Goal: Transaction & Acquisition: Purchase product/service

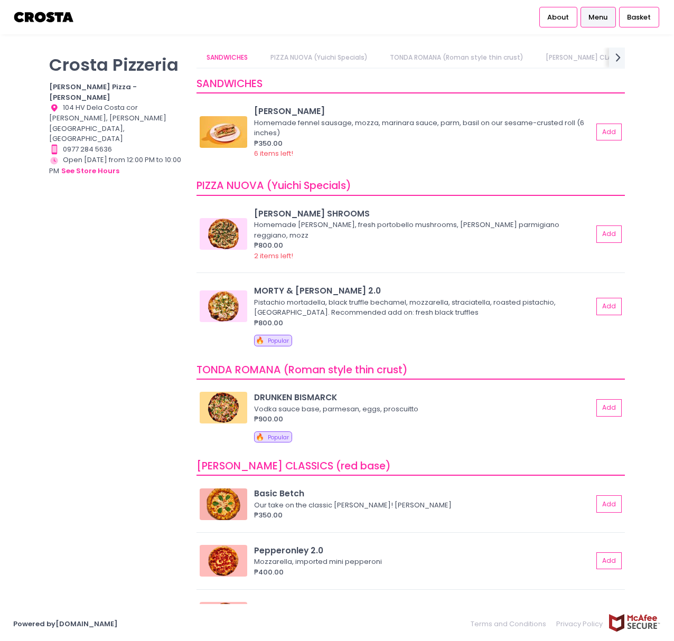
click at [105, 174] on div "Crosta Pizzeria Crosta Pizza - Salcedo Location Created with Sketch. 104 HV Del…" at bounding box center [116, 316] width 147 height 536
click at [618, 55] on icon at bounding box center [618, 57] width 5 height 9
click at [203, 59] on icon at bounding box center [203, 57] width 5 height 9
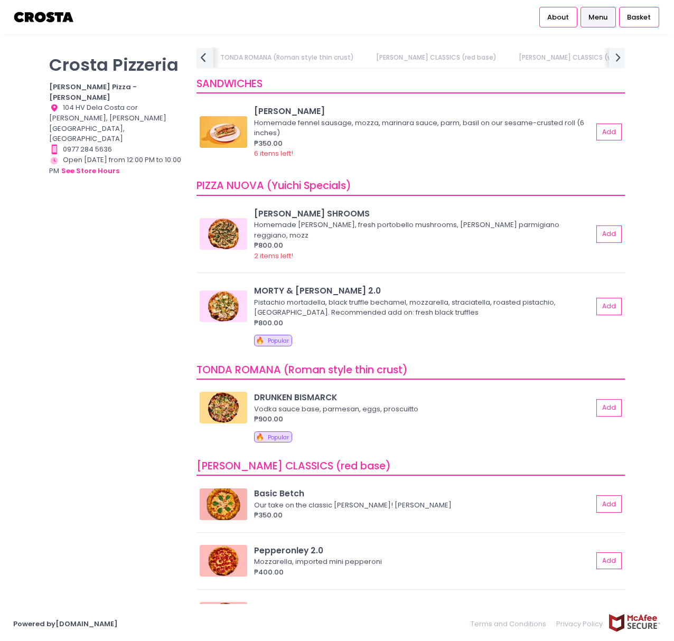
click at [203, 59] on icon at bounding box center [203, 57] width 5 height 9
click at [203, 59] on div "SANDWICHES PIZZA NUOVA (Yuichi Specials) TONDA ROMANA (Roman style thin crust) …" at bounding box center [411, 58] width 429 height 21
click at [203, 59] on link "SANDWICHES" at bounding box center [228, 58] width 62 height 20
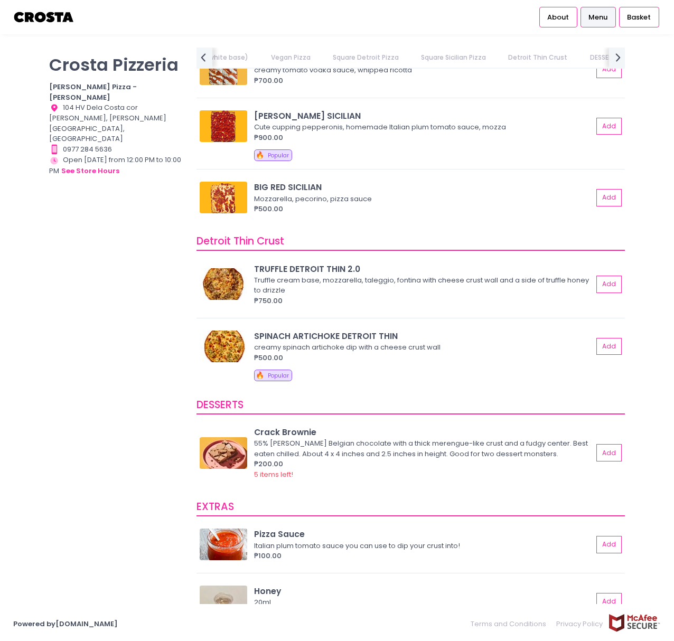
click at [643, 368] on div "Crosta Pizzeria Crosta Pizza - Salcedo Location Created with Sketch. 104 HV Del…" at bounding box center [337, 321] width 674 height 546
click at [609, 347] on button "Add" at bounding box center [610, 346] width 24 height 17
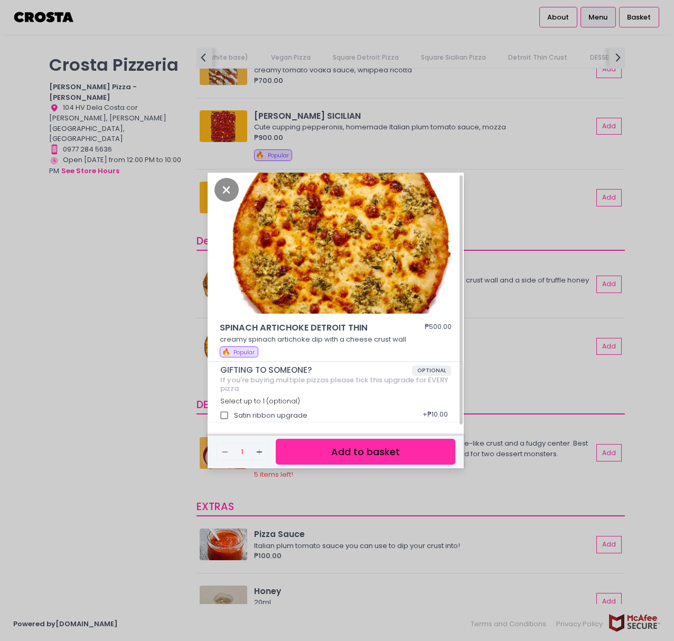
click at [288, 379] on div "If you're buying multiple pizzas please tick this upgrade for EVERY pizza" at bounding box center [335, 384] width 231 height 16
click at [425, 372] on span "OPTIONAL" at bounding box center [432, 371] width 40 height 11
drag, startPoint x: 350, startPoint y: 378, endPoint x: 328, endPoint y: 380, distance: 22.2
click at [349, 379] on div "If you're buying multiple pizzas please tick this upgrade for EVERY pizza" at bounding box center [335, 384] width 231 height 16
drag, startPoint x: 220, startPoint y: 375, endPoint x: 282, endPoint y: 394, distance: 65.3
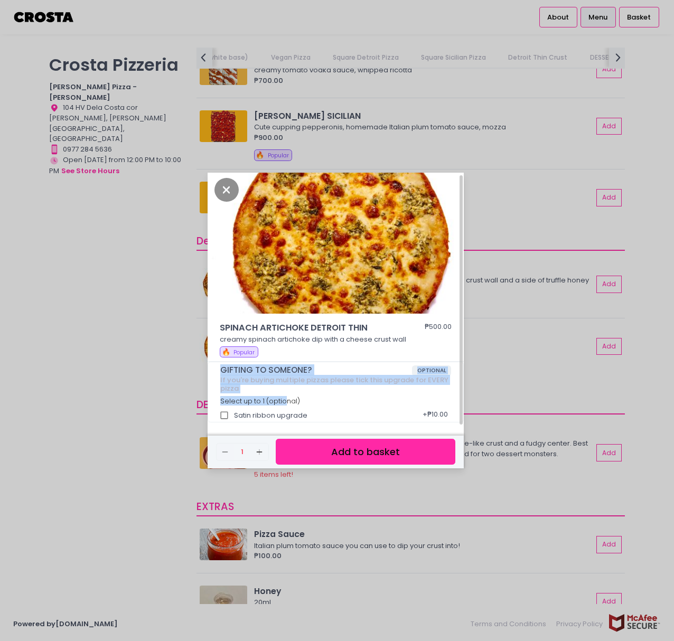
click at [282, 394] on div "GIFTING TO SOMEONE? OPTIONAL If you're buying multiple pizzas please tick this …" at bounding box center [335, 392] width 255 height 60
click at [276, 383] on div "If you're buying multiple pizzas please tick this upgrade for EVERY pizza" at bounding box center [335, 384] width 231 height 16
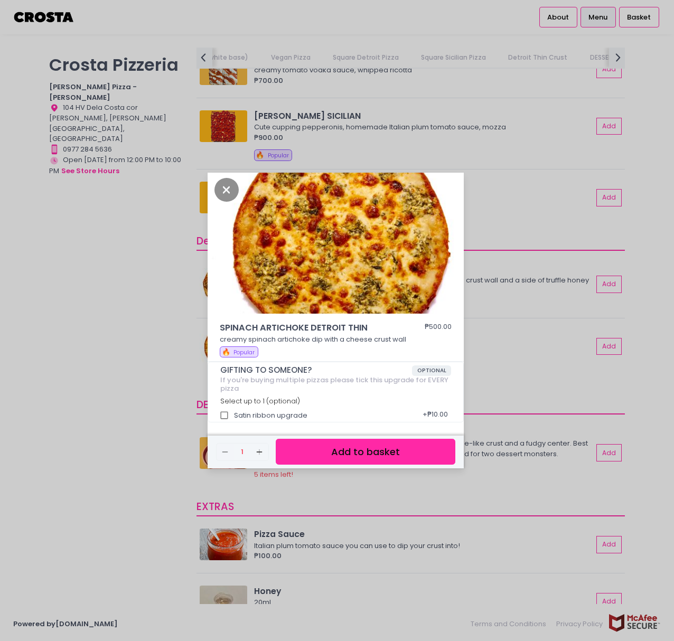
click at [359, 449] on button "Add to basket" at bounding box center [366, 452] width 180 height 26
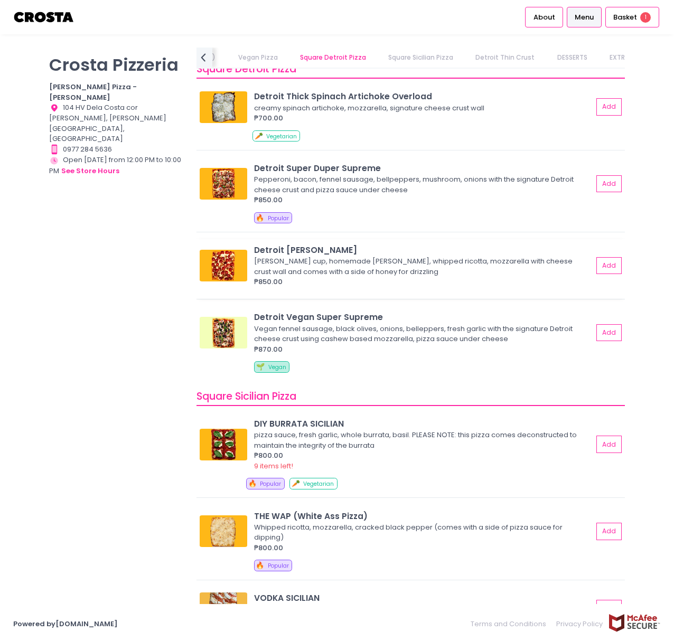
scroll to position [1137, 0]
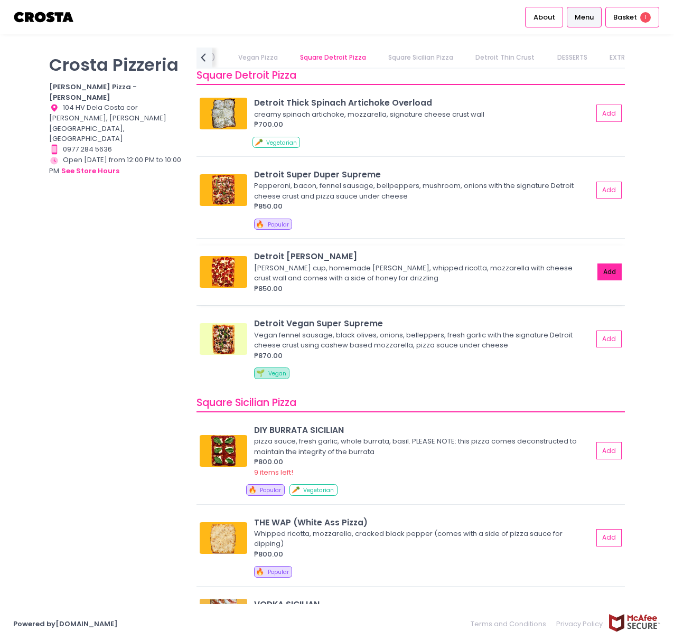
click at [602, 281] on button "Add" at bounding box center [610, 272] width 24 height 17
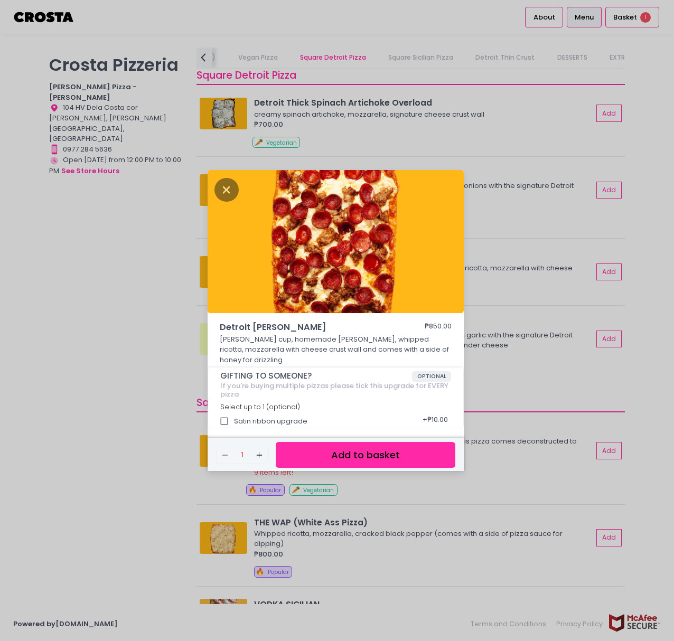
click at [388, 451] on button "Add to basket" at bounding box center [366, 455] width 180 height 26
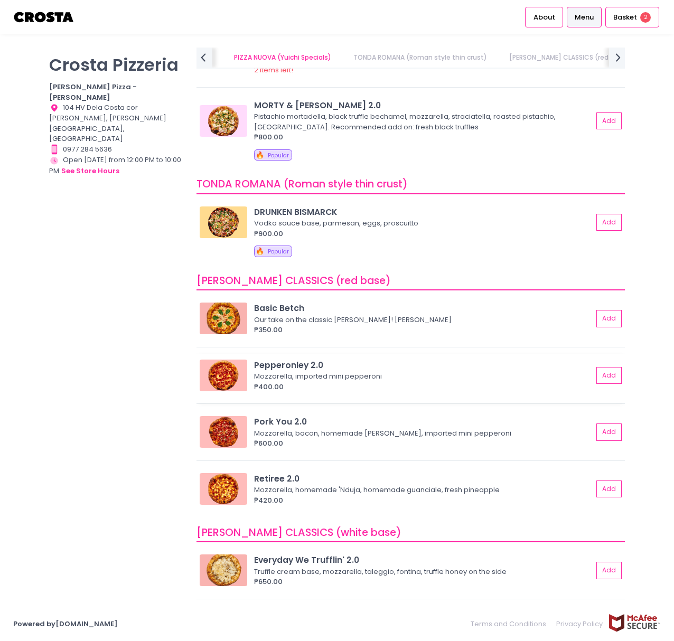
scroll to position [32, 0]
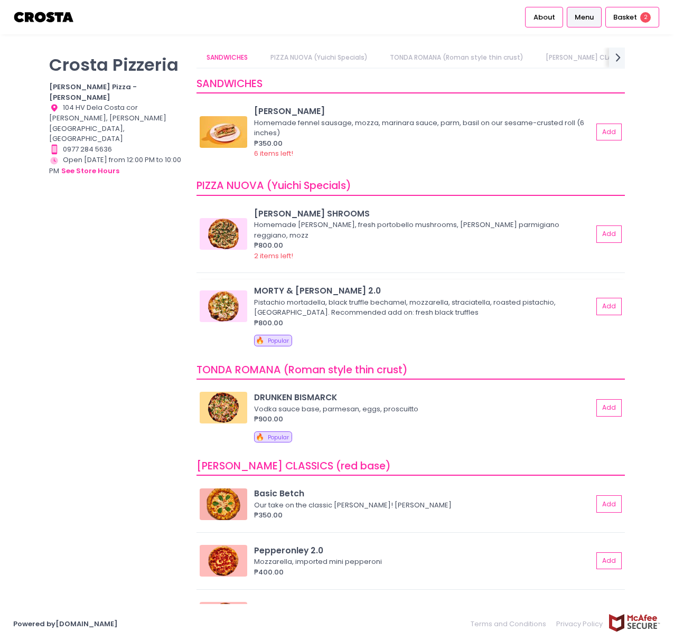
click at [230, 299] on img at bounding box center [224, 307] width 48 height 32
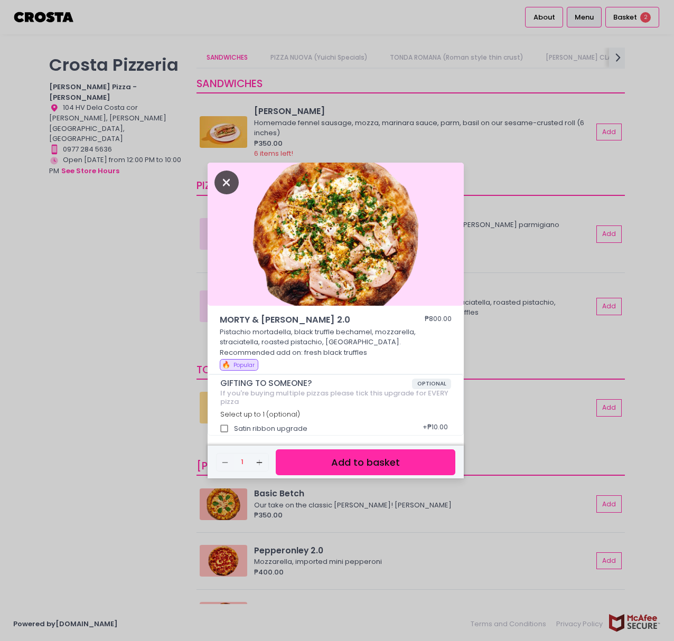
click at [221, 184] on icon "Close" at bounding box center [227, 183] width 24 height 24
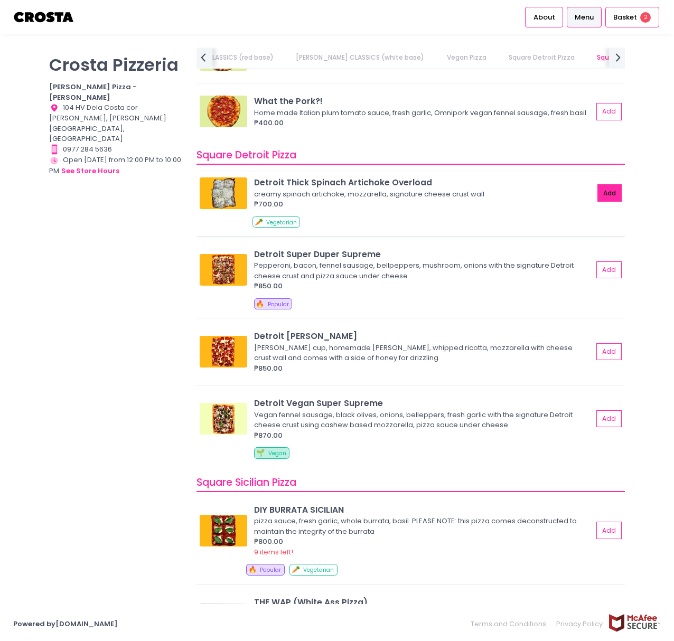
click at [602, 202] on button "Add" at bounding box center [610, 192] width 24 height 17
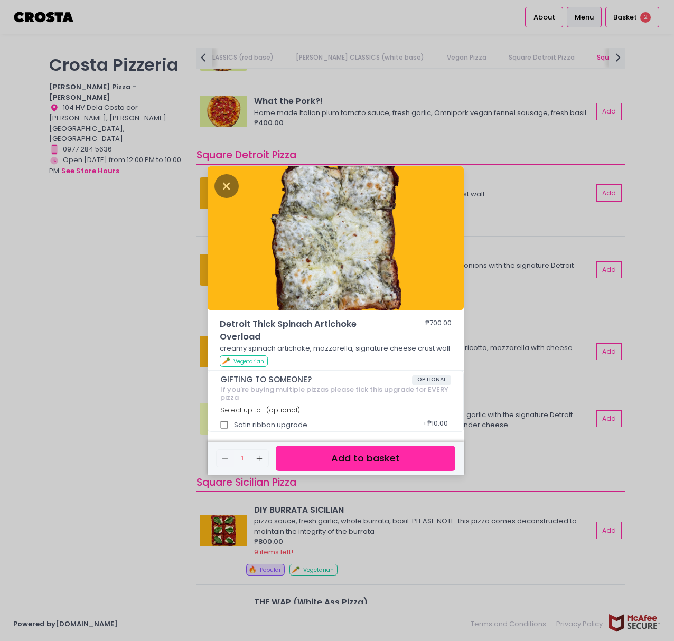
click at [401, 461] on button "Add to basket" at bounding box center [366, 459] width 180 height 26
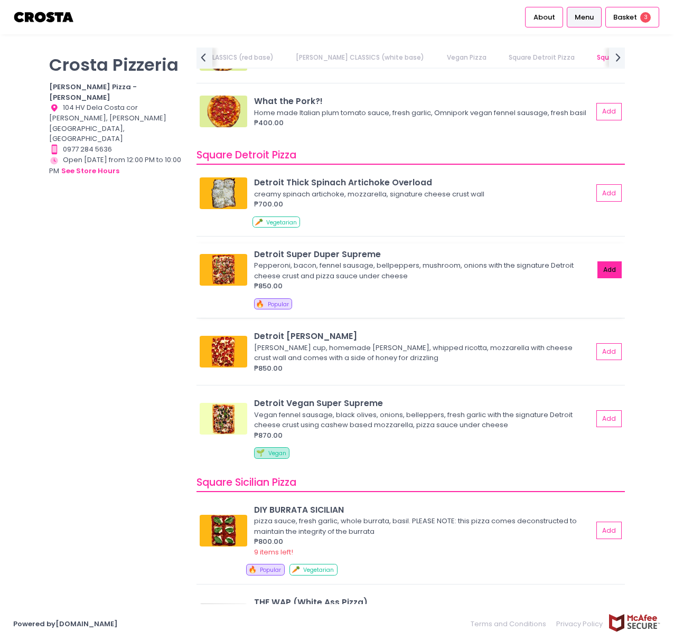
click at [604, 279] on button "Add" at bounding box center [610, 270] width 24 height 17
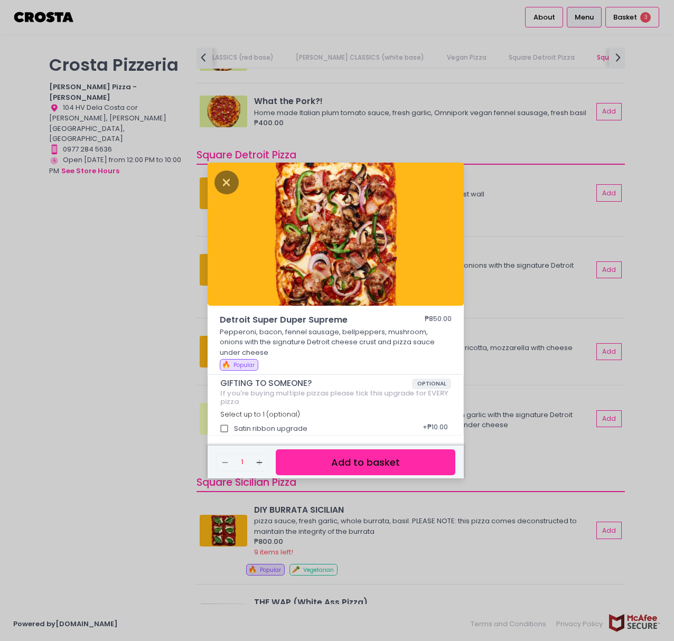
click at [403, 471] on button "Add to basket" at bounding box center [366, 463] width 180 height 26
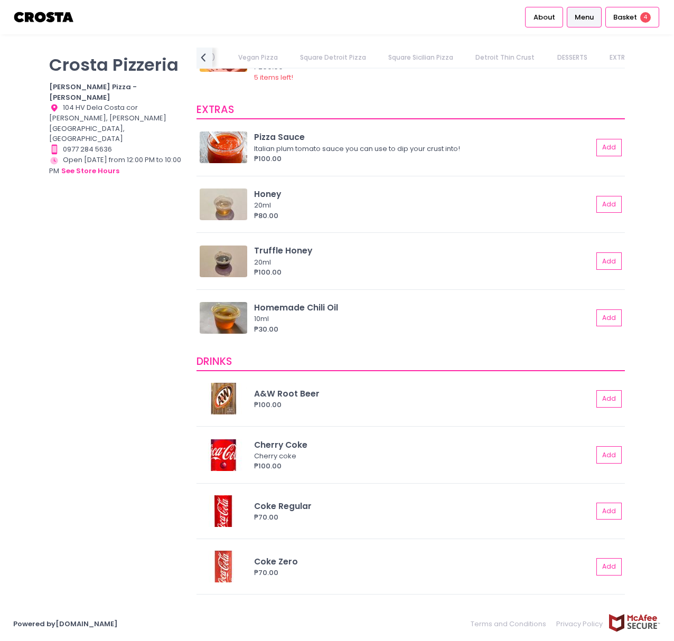
scroll to position [2061, 0]
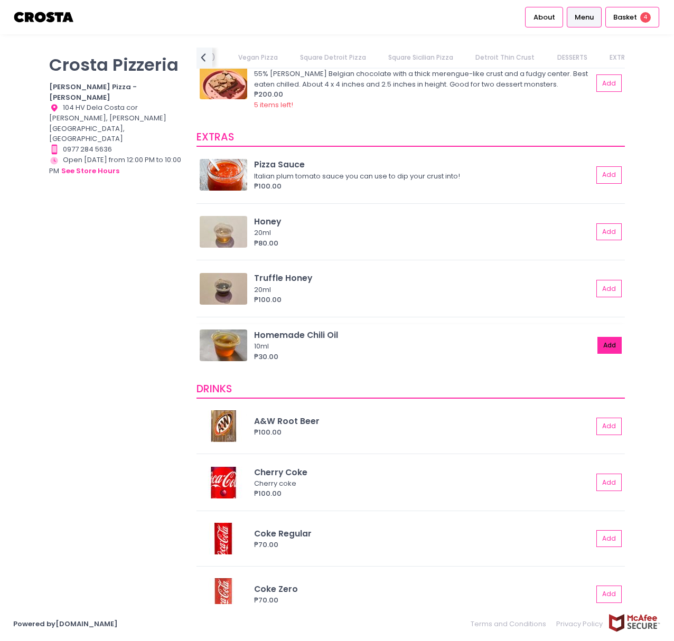
click at [599, 342] on button "Add" at bounding box center [610, 345] width 24 height 17
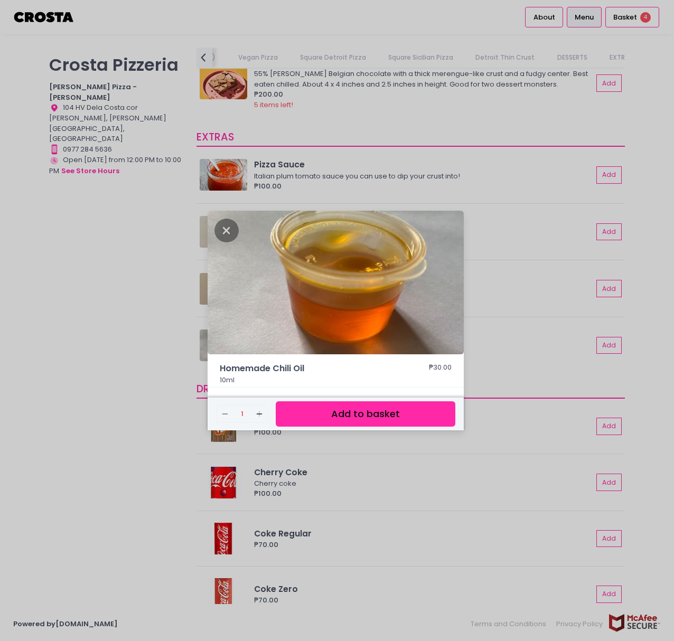
click at [426, 414] on button "Add to basket" at bounding box center [366, 415] width 180 height 26
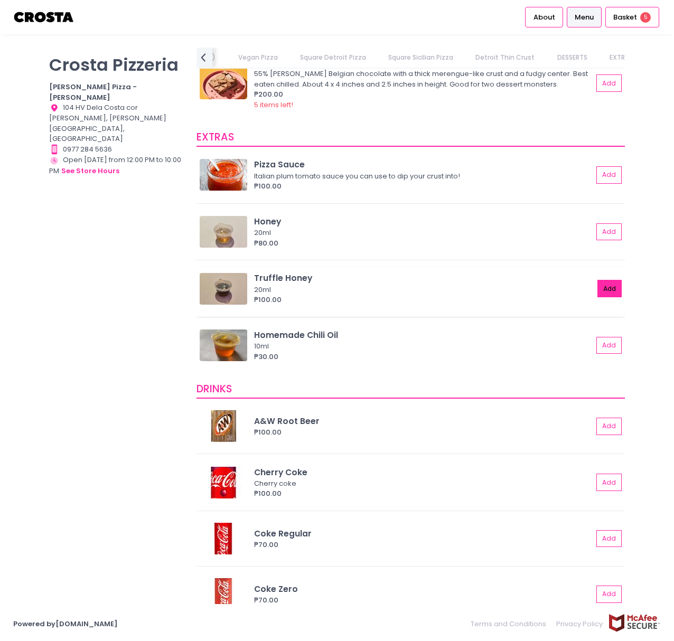
click at [603, 290] on button "Add" at bounding box center [610, 288] width 24 height 17
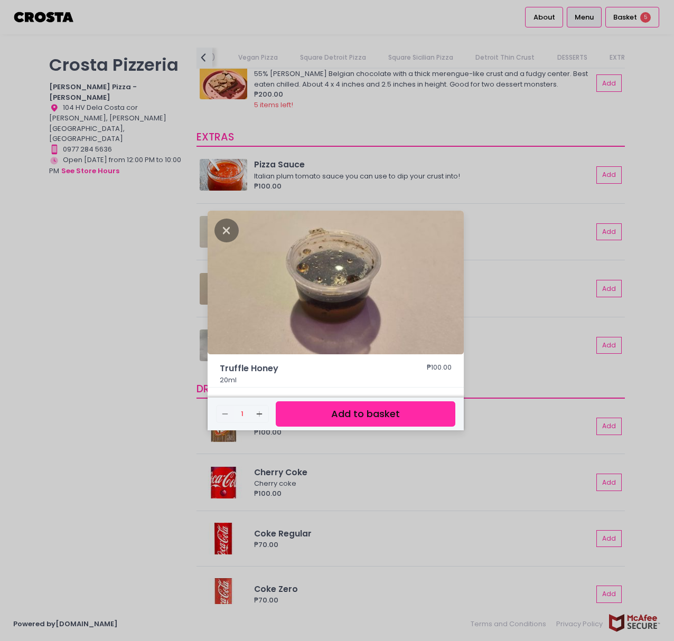
click at [418, 415] on button "Add to basket" at bounding box center [366, 415] width 180 height 26
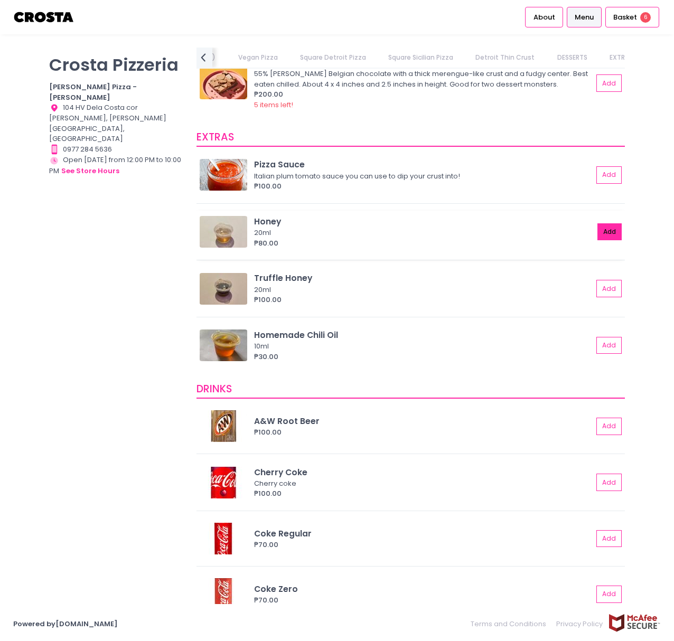
click at [601, 235] on button "Add" at bounding box center [610, 232] width 24 height 17
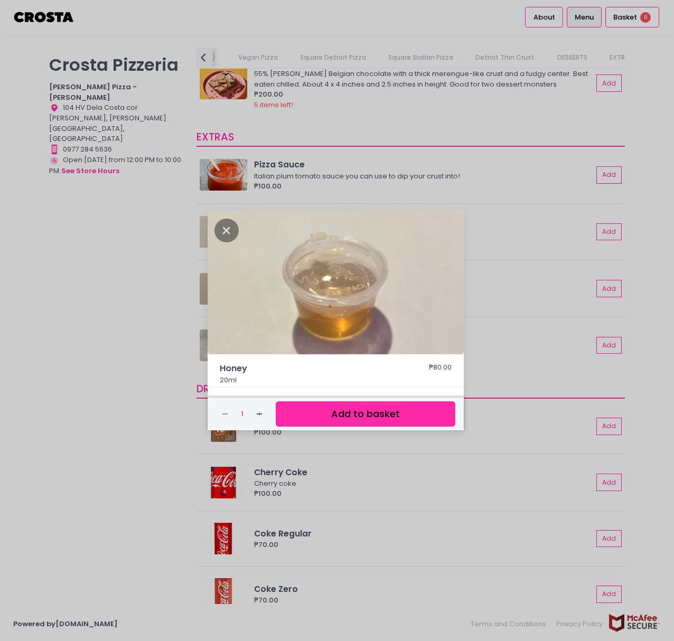
click at [432, 411] on button "Add to basket" at bounding box center [366, 415] width 180 height 26
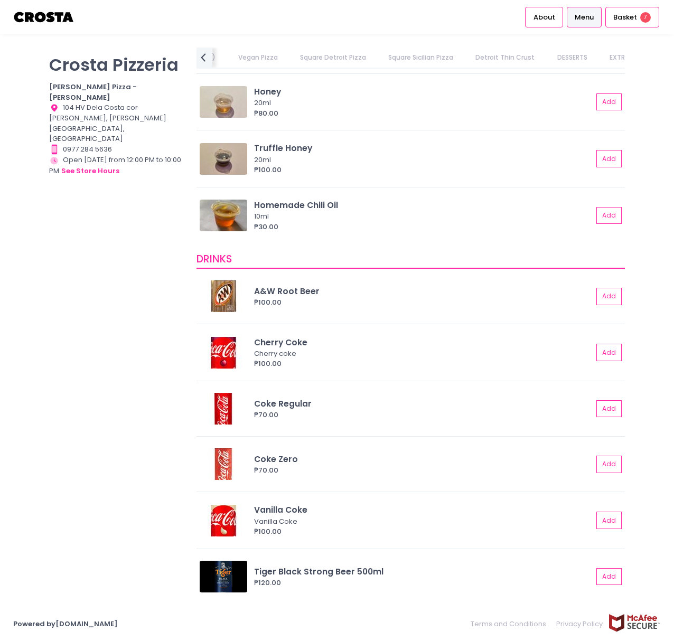
scroll to position [2300, 0]
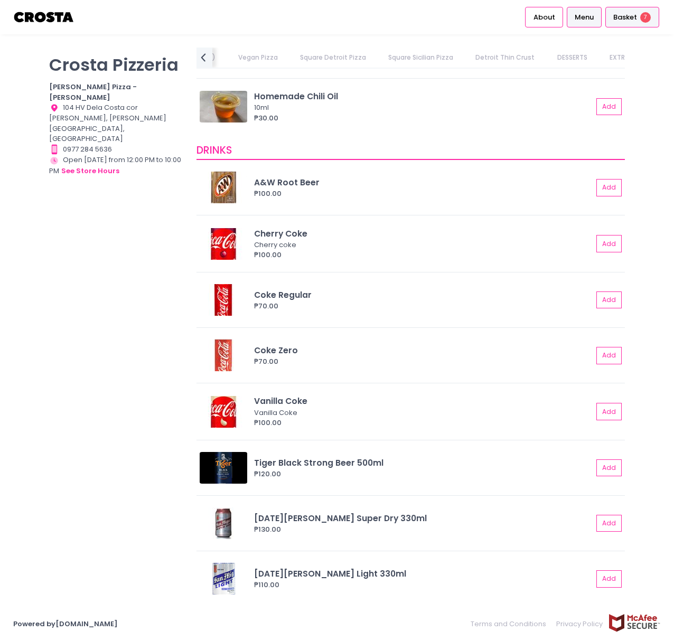
click at [639, 21] on div "Basket 7" at bounding box center [633, 17] width 54 height 21
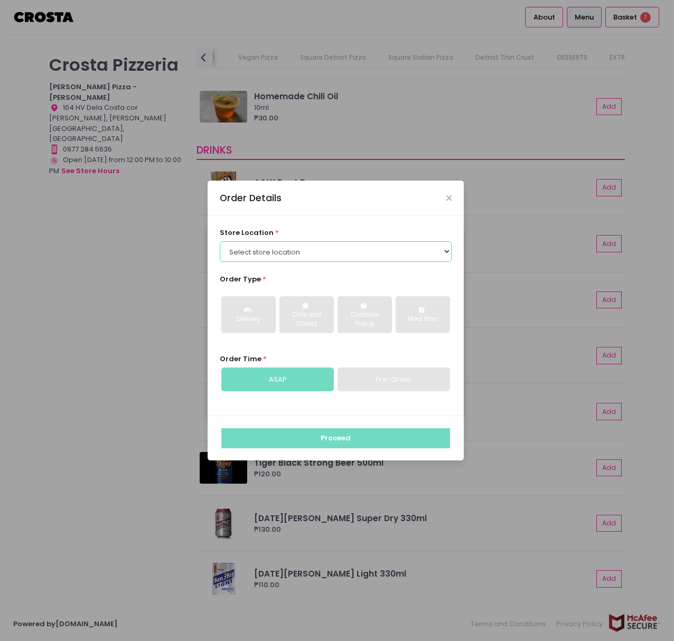
click at [356, 253] on select "Select store location Crosta Pizza - Salcedo Crosta Pizza - San Juan" at bounding box center [336, 251] width 232 height 20
select select "5fabb2e53664a8677beaeb89"
click at [220, 241] on select "Select store location Crosta Pizza - Salcedo Crosta Pizza - San Juan" at bounding box center [336, 251] width 232 height 20
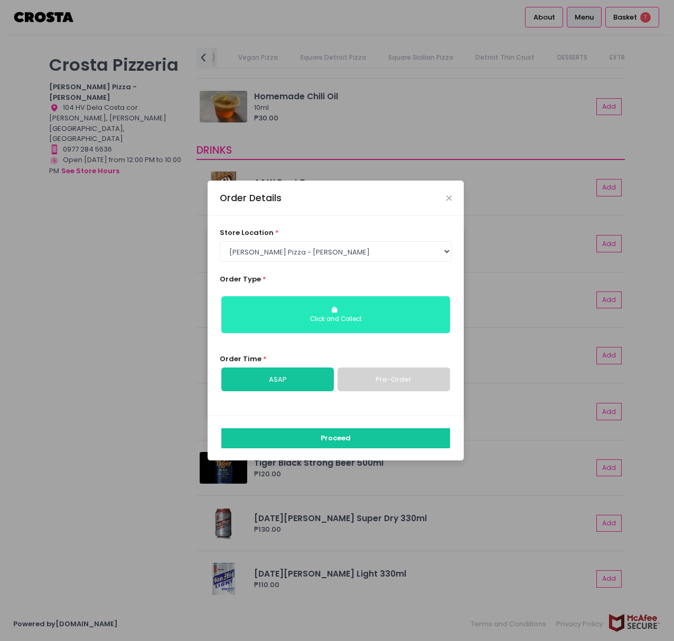
click at [341, 311] on button "Click and Collect" at bounding box center [335, 314] width 229 height 37
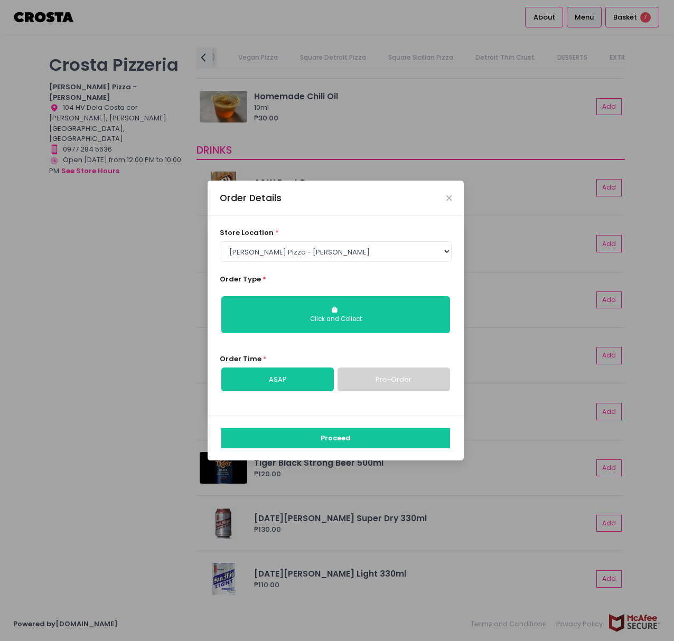
click at [367, 383] on link "Pre-Order" at bounding box center [394, 380] width 113 height 24
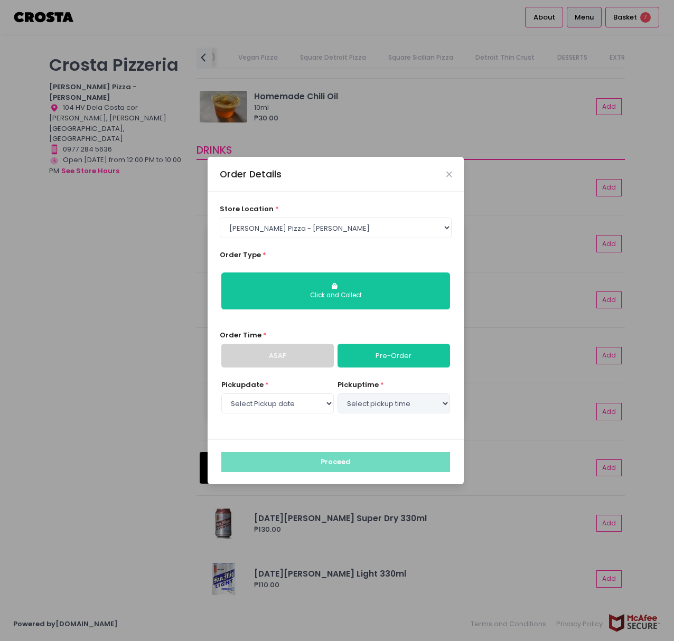
select select "2025-09-06"
click at [416, 402] on select "Select pickup time 03:00 PM - 03:30 PM 03:30 PM - 04:00 PM 04:00 PM - 04:30 PM …" at bounding box center [394, 404] width 113 height 20
click at [338, 394] on select "Select pickup time 03:00 PM - 03:30 PM 03:30 PM - 04:00 PM 04:00 PM - 04:30 PM …" at bounding box center [394, 404] width 113 height 20
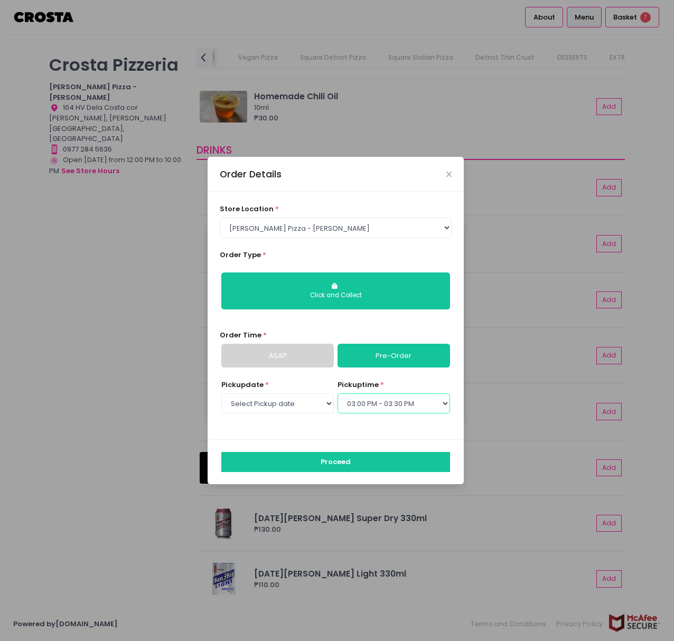
click at [418, 404] on select "Select pickup time 03:00 PM - 03:30 PM 03:30 PM - 04:00 PM 04:00 PM - 04:30 PM …" at bounding box center [394, 404] width 113 height 20
click at [338, 394] on select "Select pickup time 03:00 PM - 03:30 PM 03:30 PM - 04:00 PM 04:00 PM - 04:30 PM …" at bounding box center [394, 404] width 113 height 20
click at [393, 406] on select "Select pickup time 03:00 PM - 03:30 PM 03:30 PM - 04:00 PM 04:00 PM - 04:30 PM …" at bounding box center [394, 404] width 113 height 20
click at [338, 394] on select "Select pickup time 03:00 PM - 03:30 PM 03:30 PM - 04:00 PM 04:00 PM - 04:30 PM …" at bounding box center [394, 404] width 113 height 20
click at [344, 259] on div "Order Type * Click and Collect" at bounding box center [336, 284] width 232 height 68
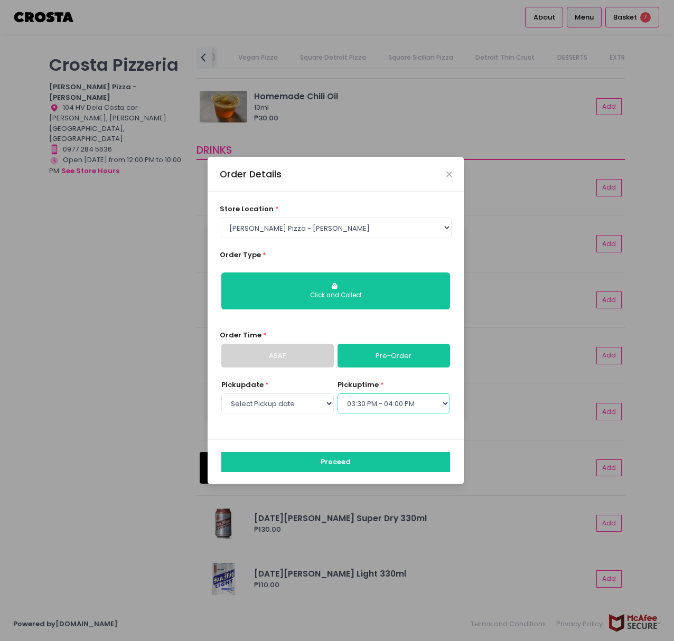
click at [366, 409] on select "Select pickup time 03:00 PM - 03:30 PM 03:30 PM - 04:00 PM 04:00 PM - 04:30 PM …" at bounding box center [394, 404] width 113 height 20
click at [338, 394] on select "Select pickup time 03:00 PM - 03:30 PM 03:30 PM - 04:00 PM 04:00 PM - 04:30 PM …" at bounding box center [394, 404] width 113 height 20
click at [373, 403] on select "Select pickup time 03:00 PM - 03:30 PM 03:30 PM - 04:00 PM 04:00 PM - 04:30 PM …" at bounding box center [394, 404] width 113 height 20
select select "15:30"
click at [338, 394] on select "Select pickup time 03:00 PM - 03:30 PM 03:30 PM - 04:00 PM 04:00 PM - 04:30 PM …" at bounding box center [394, 404] width 113 height 20
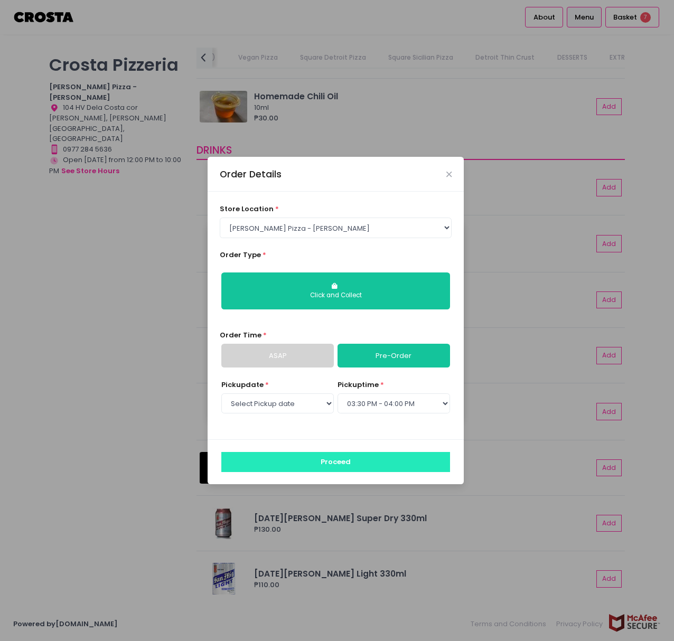
click at [371, 463] on button "Proceed" at bounding box center [335, 462] width 229 height 20
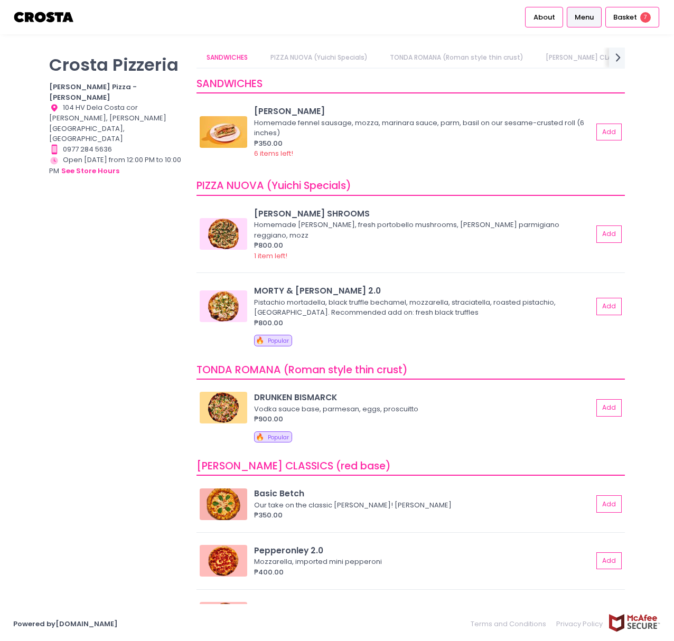
scroll to position [0, 23]
click at [639, 22] on div "Basket 7" at bounding box center [633, 17] width 54 height 21
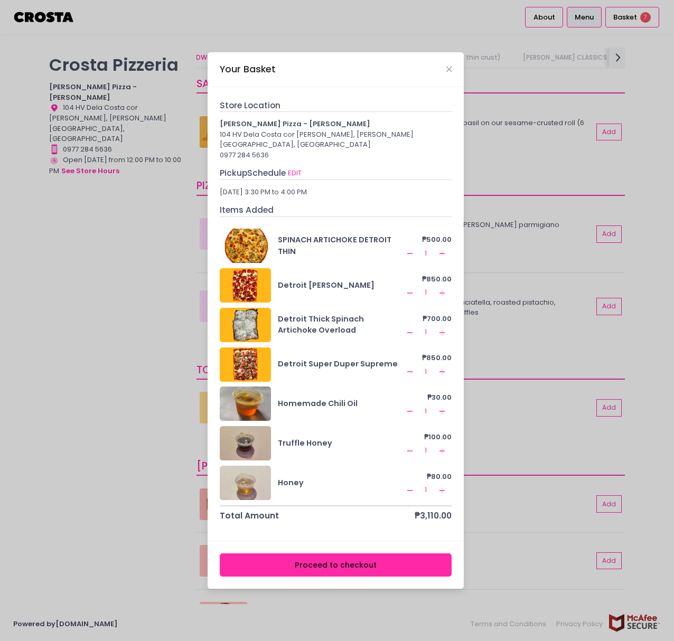
click at [412, 368] on icon "Remove Created with Sketch." at bounding box center [410, 372] width 8 height 8
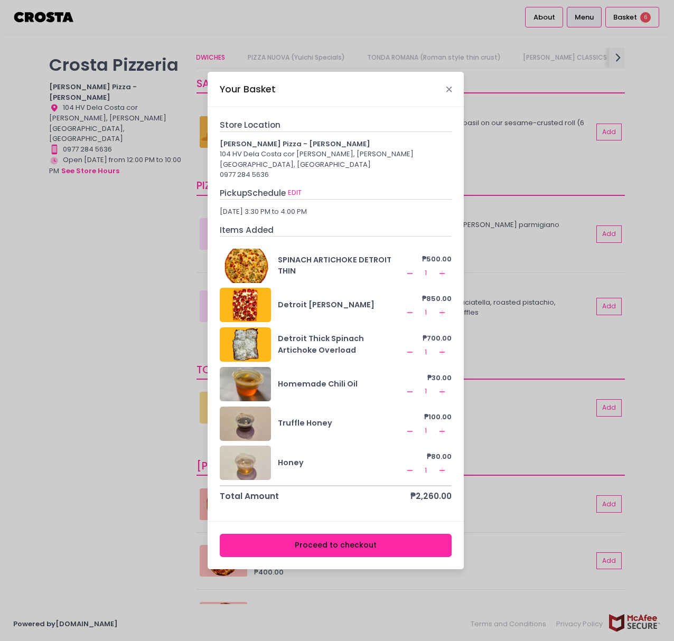
click at [446, 94] on div "Your Basket" at bounding box center [336, 89] width 256 height 35
click at [449, 94] on icon "Close" at bounding box center [448, 90] width 5 height 8
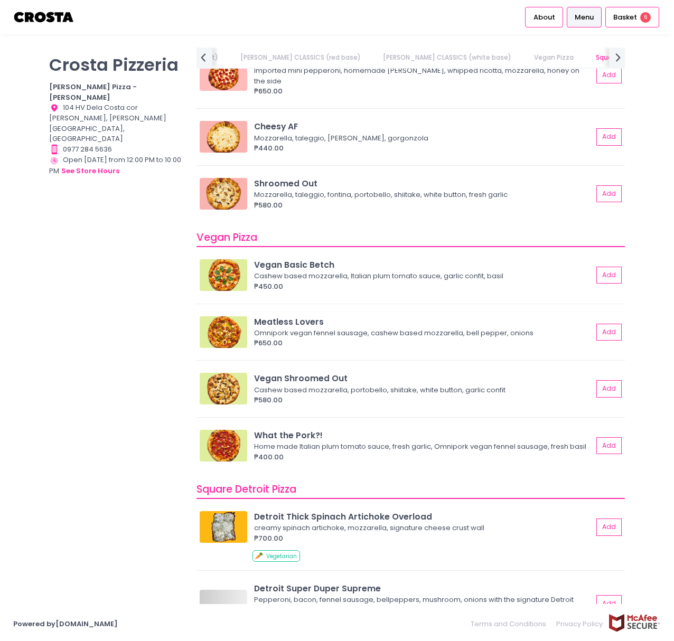
scroll to position [845, 0]
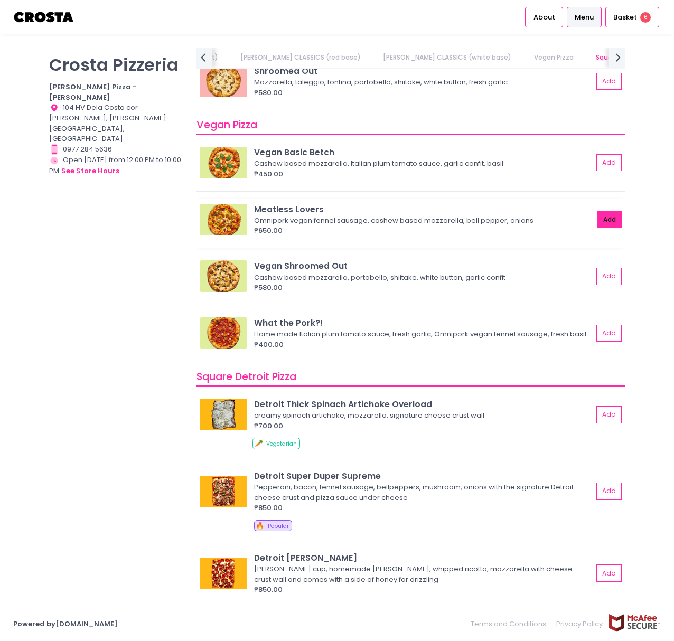
click at [602, 211] on button "Add" at bounding box center [610, 219] width 24 height 17
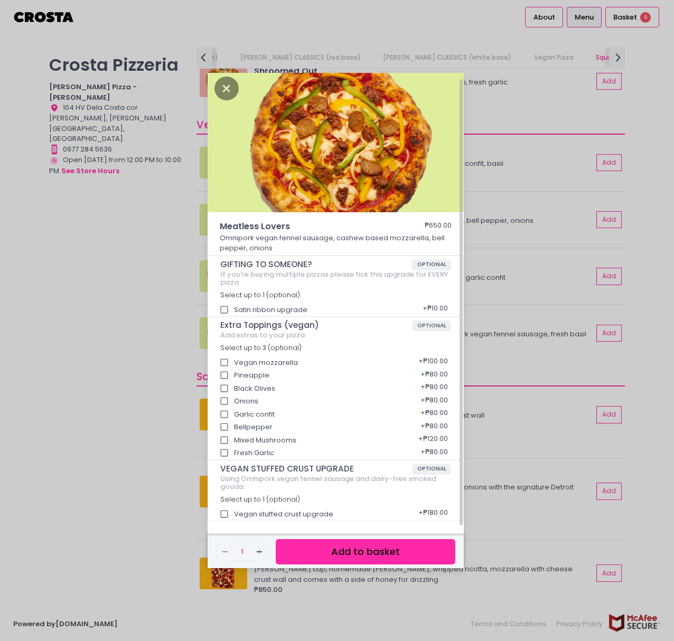
scroll to position [5, 0]
click at [341, 553] on button "Add to basket" at bounding box center [366, 552] width 180 height 26
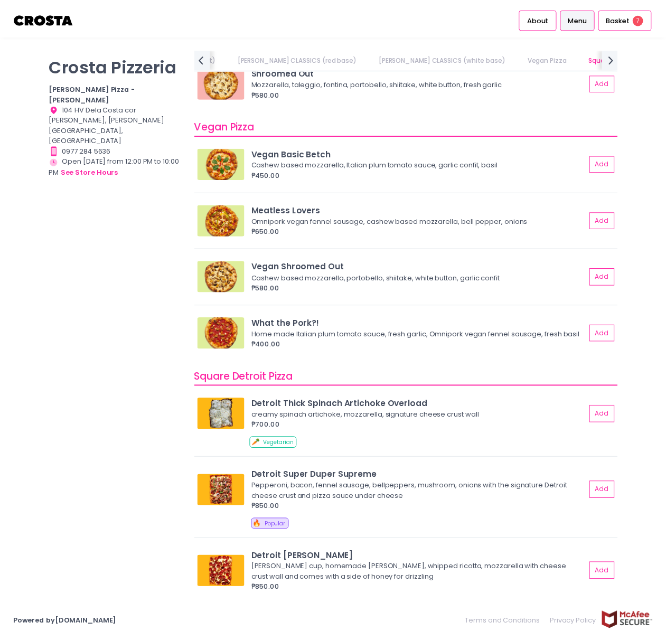
scroll to position [3, 0]
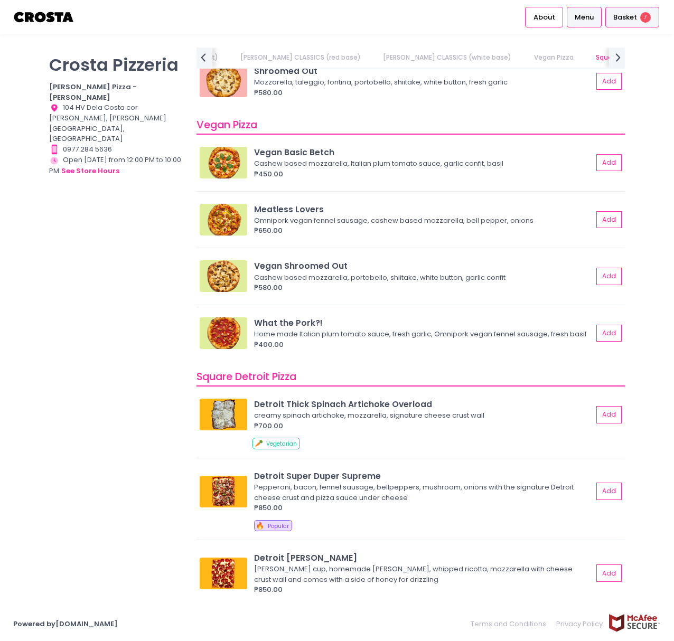
click at [639, 23] on div "Basket 7" at bounding box center [633, 17] width 54 height 21
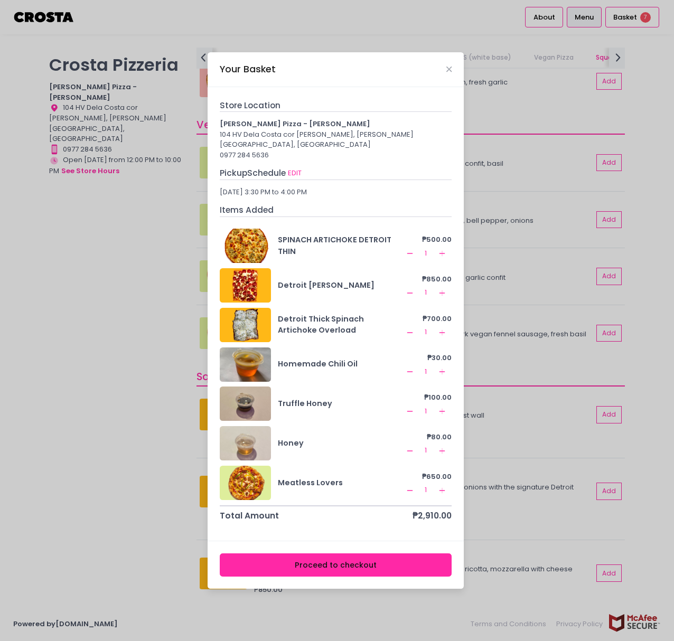
click at [335, 560] on button "Proceed to checkout" at bounding box center [336, 566] width 232 height 24
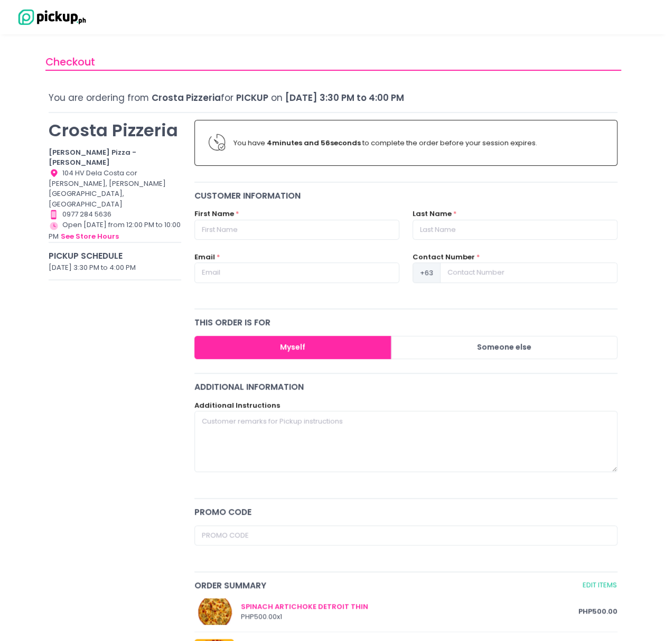
click at [628, 331] on div "Checkout You are ordering from Crosta Pizzeria for Pickup on September 6, 2025 …" at bounding box center [333, 593] width 602 height 1090
click at [255, 228] on input "text" at bounding box center [296, 230] width 205 height 20
type input "Jeff-Ray"
type input "Francisco"
type input "J_kyuukon@yahoo.com"
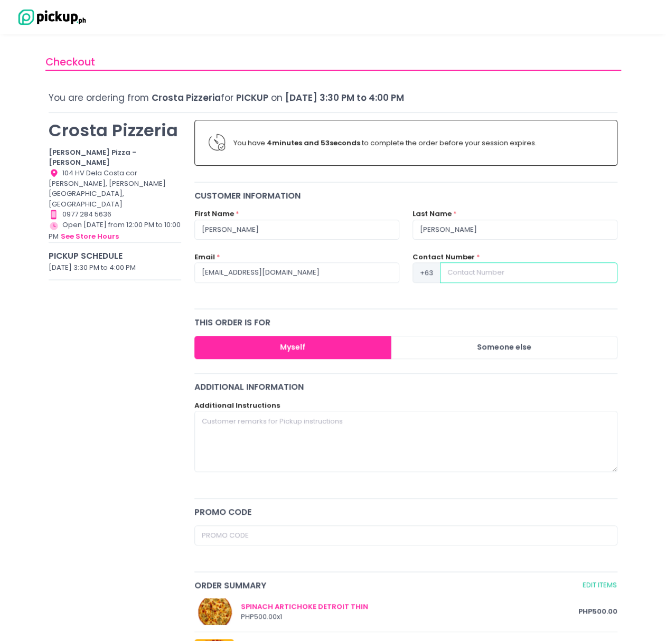
type input "09189130646"
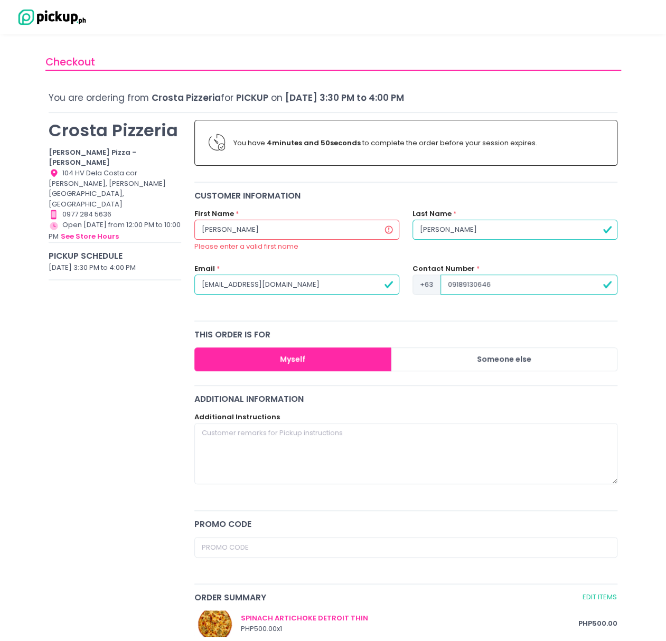
click at [218, 230] on input "Jeff-Ray" at bounding box center [296, 230] width 205 height 20
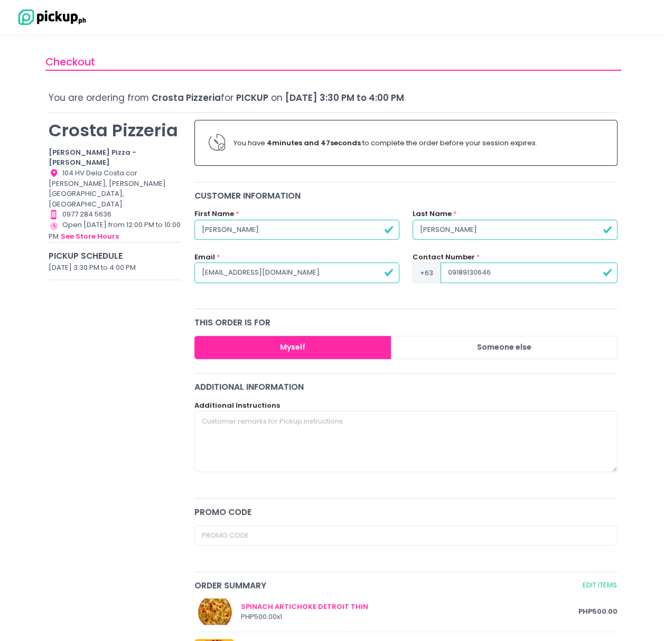
type input "Jeff Ray"
click at [451, 273] on input "09189130646" at bounding box center [529, 273] width 177 height 20
type input "9189130646"
click at [146, 364] on div "Crosta Pizzeria Crosta Pizza - Salcedo Location Created with Sketch. 104 HV Del…" at bounding box center [115, 618] width 146 height 1011
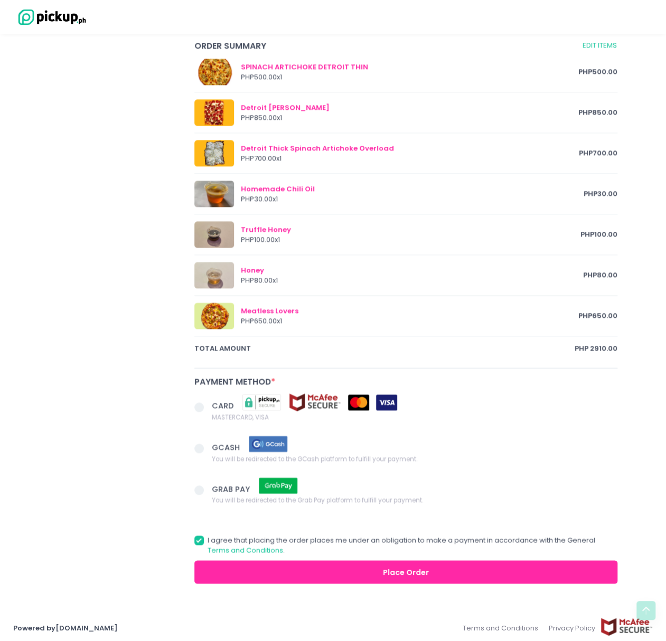
scroll to position [541, 0]
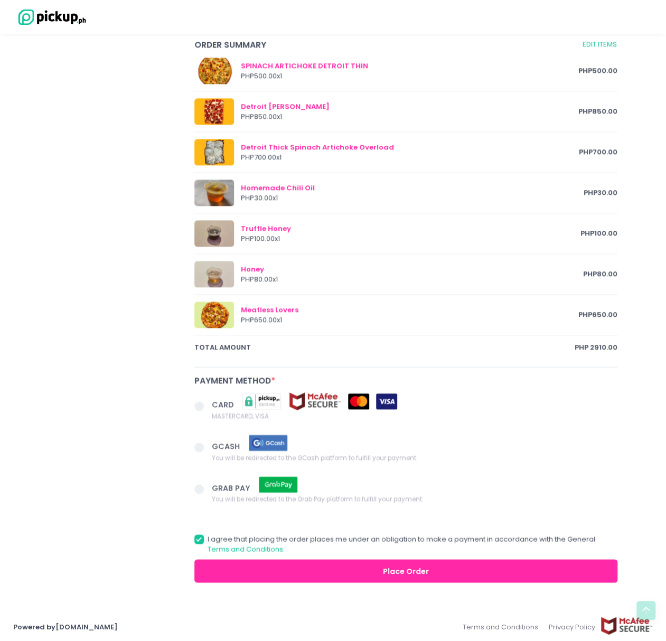
click at [194, 403] on span at bounding box center [199, 407] width 10 height 10
click at [208, 403] on input "CARD MASTERCARD, VISA" at bounding box center [211, 404] width 7 height 7
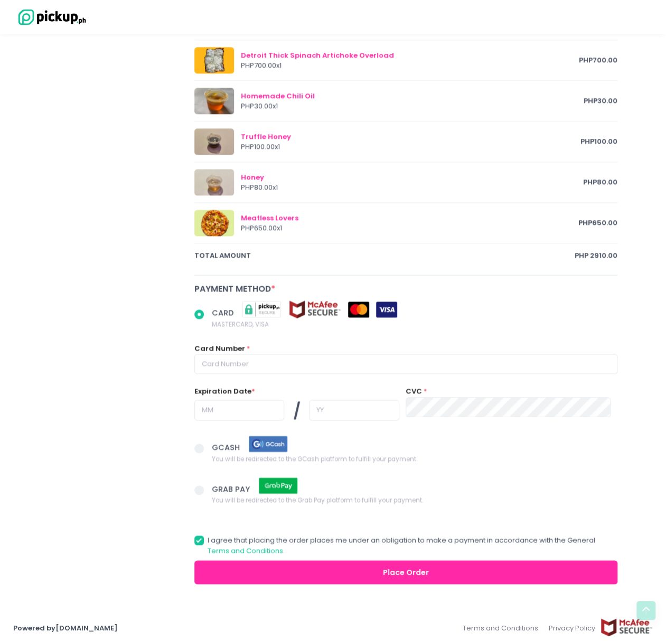
scroll to position [634, 0]
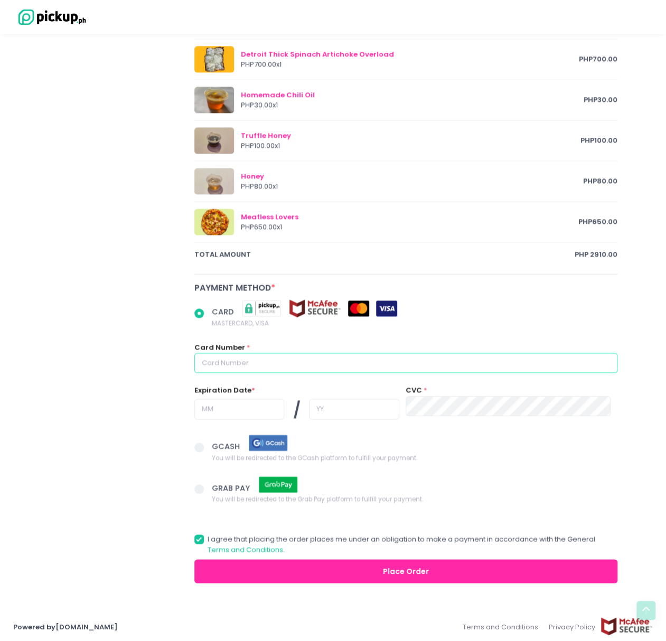
click at [275, 368] on input "text" at bounding box center [406, 363] width 424 height 20
radio input "true"
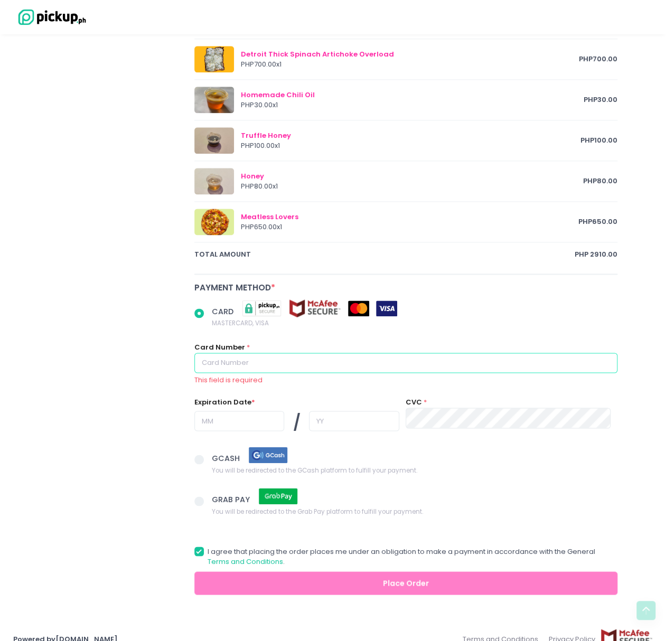
type input "5188690209247122"
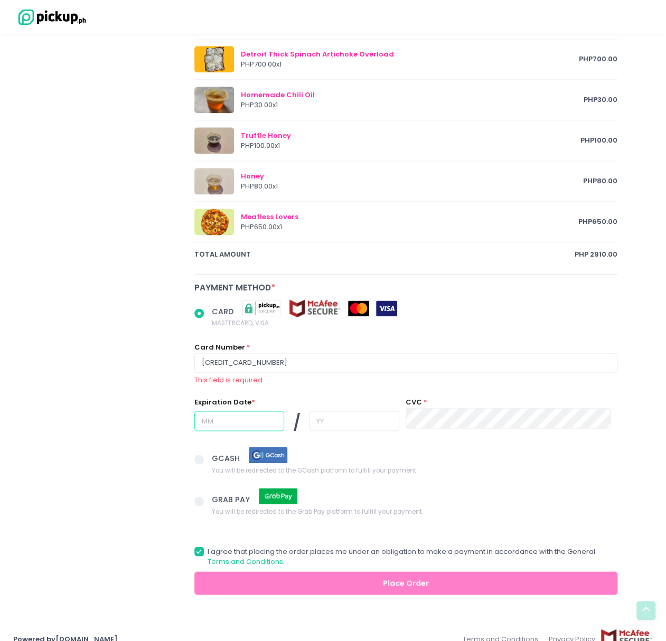
type input "11"
type input "28"
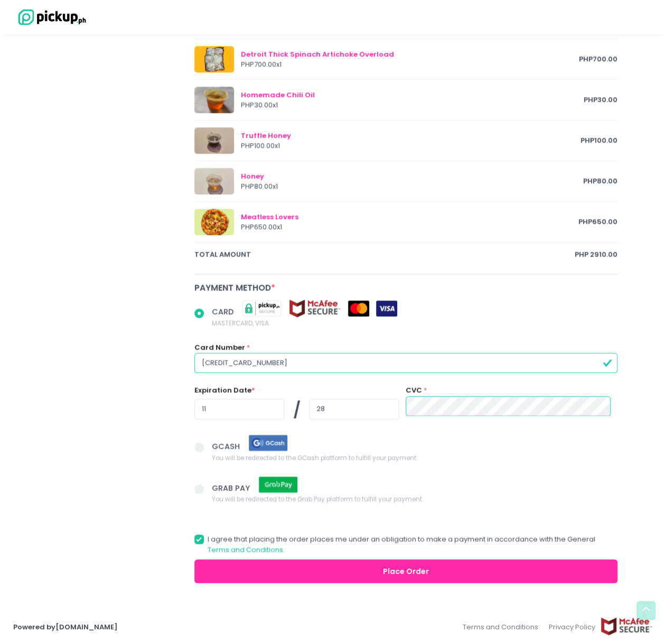
click at [143, 456] on div "Crosta Pizzeria Crosta Pizza - Salcedo Location Created with Sketch. 104 HV Del…" at bounding box center [115, 31] width 146 height 1104
click at [340, 570] on button "Place Order" at bounding box center [406, 572] width 424 height 24
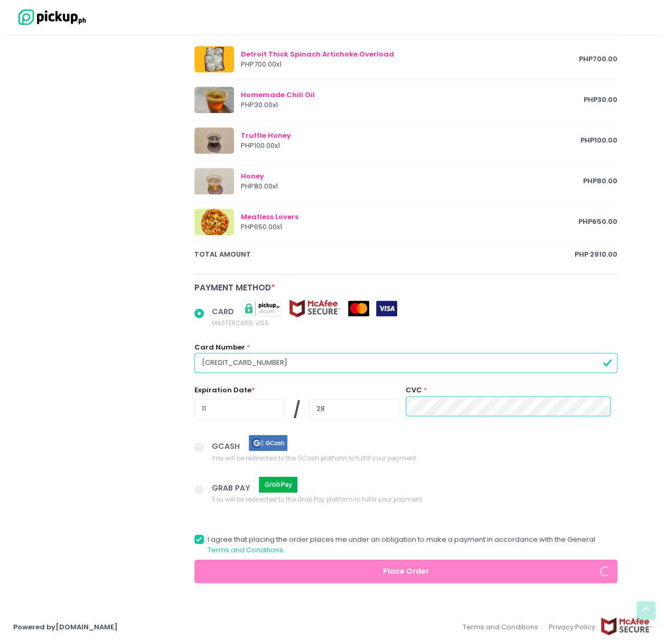
radio input "true"
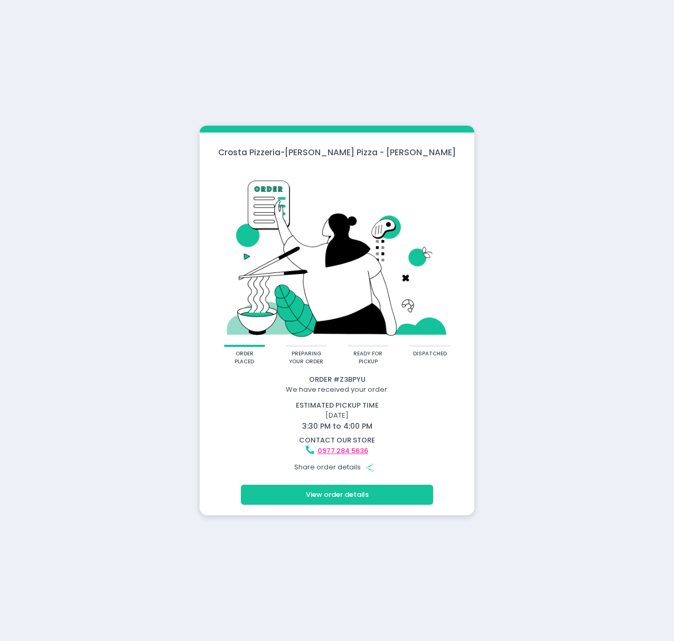
click at [330, 490] on button "View order details" at bounding box center [337, 495] width 192 height 20
